Goal: Find specific page/section: Find specific page/section

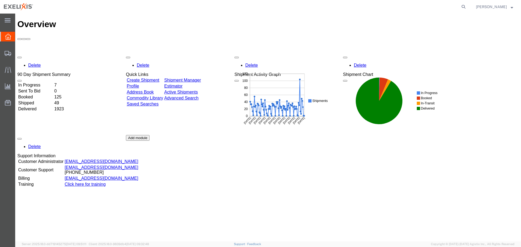
click at [510, 7] on span "[PERSON_NAME]" at bounding box center [494, 7] width 37 height 6
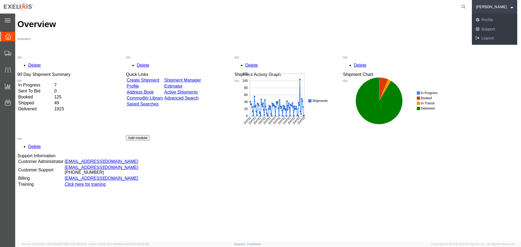
click at [430, 150] on div "Delete 90 Day Shipment Summary In Progress 7 Sent To Bid 0 Booked 125 Shipped 4…" at bounding box center [268, 135] width 502 height 163
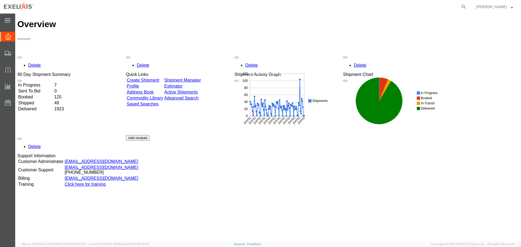
click at [305, 183] on div "Delete 90 Day Shipment Summary In Progress 7 Sent To Bid 0 Booked 125 Shipped 4…" at bounding box center [268, 135] width 502 height 163
click at [139, 84] on link "Profile" at bounding box center [133, 86] width 12 height 5
